Goal: Information Seeking & Learning: Check status

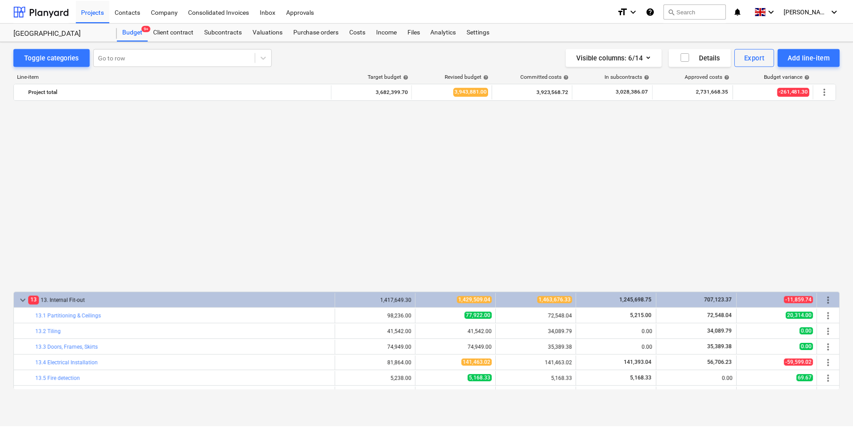
scroll to position [209, 0]
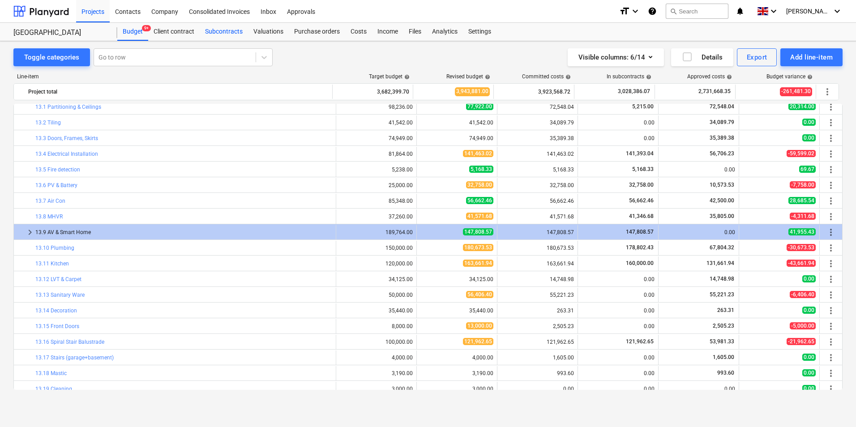
click at [230, 35] on div "Subcontracts" at bounding box center [224, 32] width 48 height 18
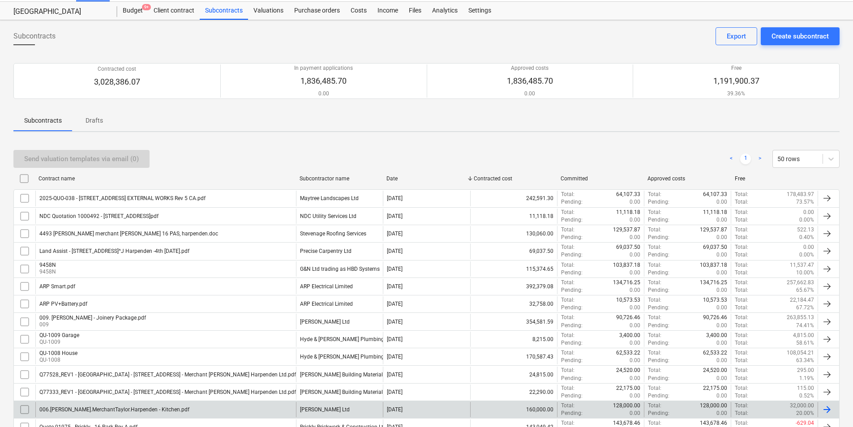
scroll to position [186, 0]
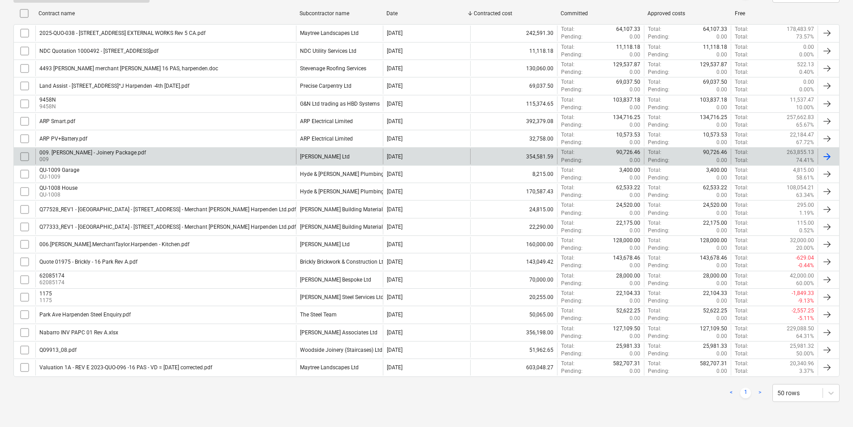
click at [240, 158] on div "009. [PERSON_NAME] - Joinery Package.pdf 009" at bounding box center [165, 156] width 261 height 15
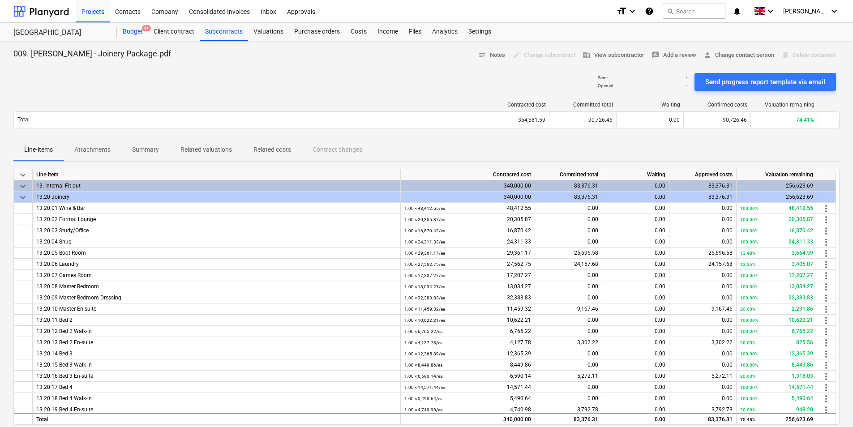
click at [129, 34] on div "Budget 9+" at bounding box center [132, 32] width 31 height 18
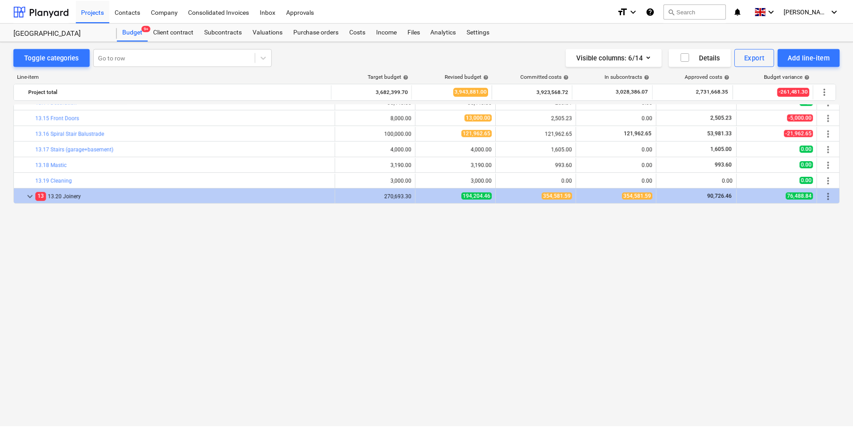
scroll to position [209, 0]
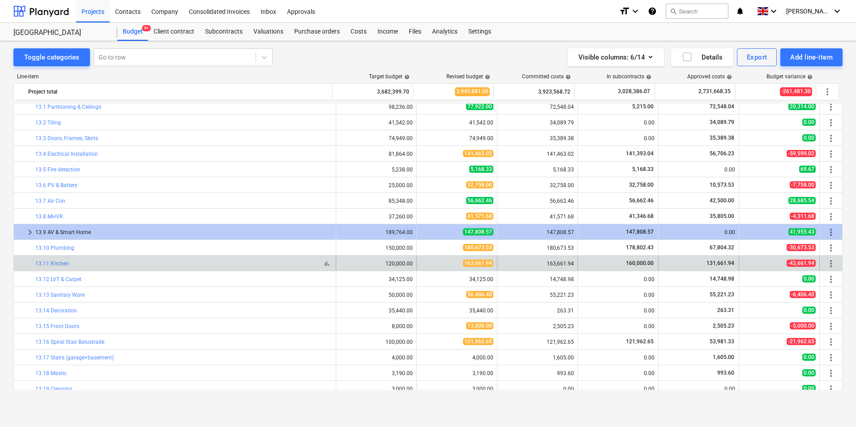
click at [69, 263] on div "bar_chart 13.11 Kitchen" at bounding box center [183, 264] width 297 height 6
click at [57, 264] on link "13.11 Kitchen" at bounding box center [52, 264] width 34 height 6
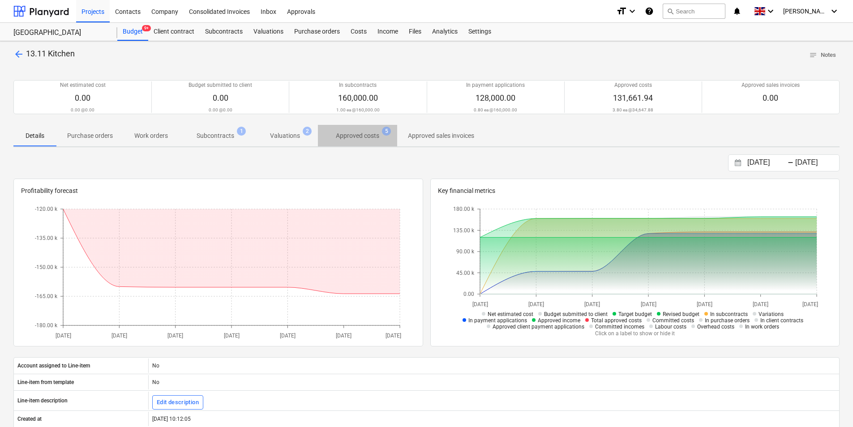
click at [349, 137] on p "Approved costs" at bounding box center [357, 135] width 43 height 9
